Goal: Information Seeking & Learning: Learn about a topic

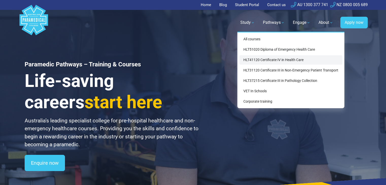
click at [269, 62] on link "HLT41120 Certificate IV in Health Care" at bounding box center [291, 59] width 103 height 9
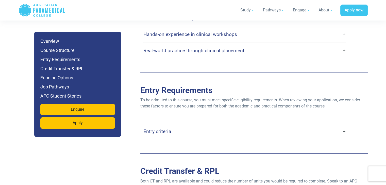
scroll to position [996, 0]
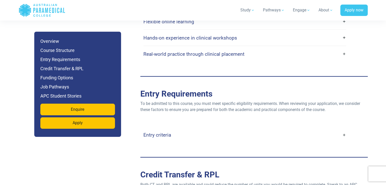
click at [347, 127] on div "Entry criteria Age : Applicants must be at least 16 years old (parental consent…" at bounding box center [254, 135] width 221 height 16
click at [343, 129] on link "Entry criteria" at bounding box center [245, 135] width 203 height 12
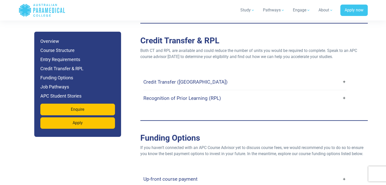
scroll to position [1362, 0]
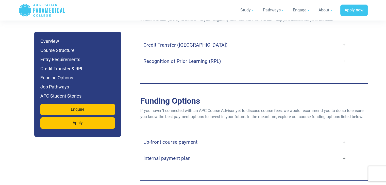
click at [344, 136] on link "Up-front course payment" at bounding box center [245, 142] width 203 height 12
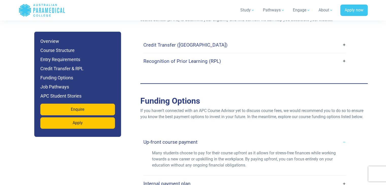
click at [344, 136] on link "Up-front course payment" at bounding box center [245, 142] width 203 height 12
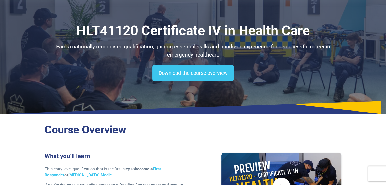
scroll to position [0, 0]
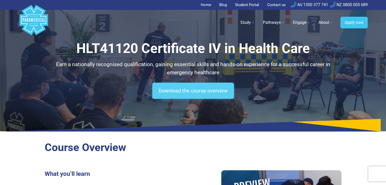
click at [213, 92] on link "Download the course overview" at bounding box center [193, 91] width 82 height 16
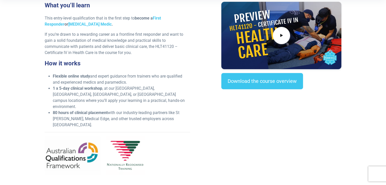
scroll to position [184, 0]
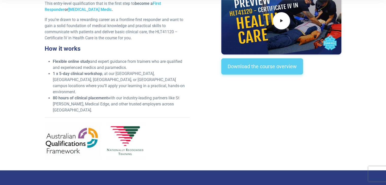
click at [288, 66] on link "Download the course overview" at bounding box center [262, 66] width 82 height 16
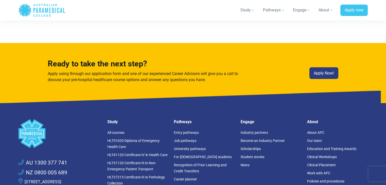
scroll to position [2868, 0]
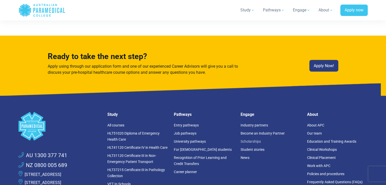
click at [250, 139] on link "Scholarships" at bounding box center [251, 141] width 20 height 4
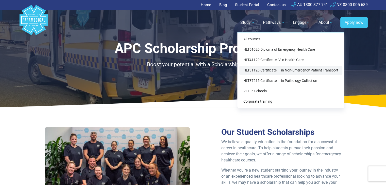
click at [272, 71] on link "HLT31120 Certificate III in Non-Emergency Patient Transport" at bounding box center [291, 70] width 103 height 9
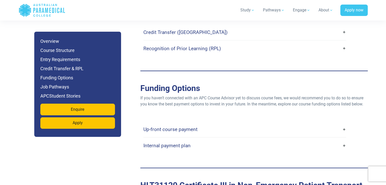
scroll to position [1372, 0]
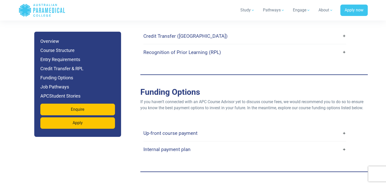
click at [345, 128] on link "Up-front course payment" at bounding box center [245, 134] width 203 height 12
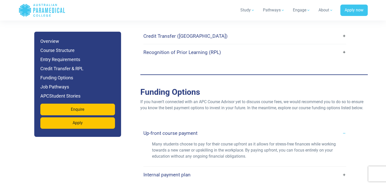
click at [345, 128] on link "Up-front course payment" at bounding box center [245, 134] width 203 height 12
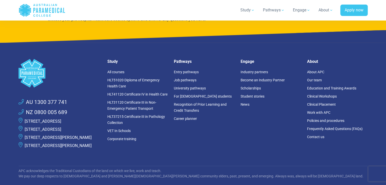
scroll to position [2887, 0]
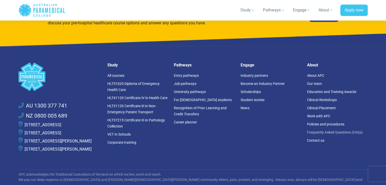
click at [339, 130] on link "Frequently Asked Questions (FAQs)" at bounding box center [335, 132] width 56 height 4
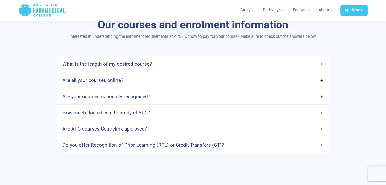
scroll to position [420, 0]
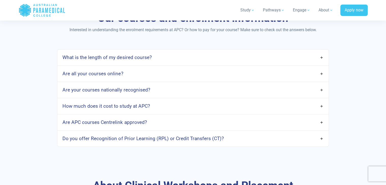
click at [321, 121] on link "Are APC courses Centrelink approved?" at bounding box center [192, 123] width 271 height 12
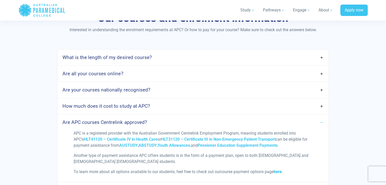
click at [282, 172] on strong "here" at bounding box center [278, 172] width 8 height 5
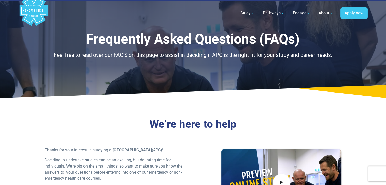
scroll to position [0, 0]
